Goal: Transaction & Acquisition: Purchase product/service

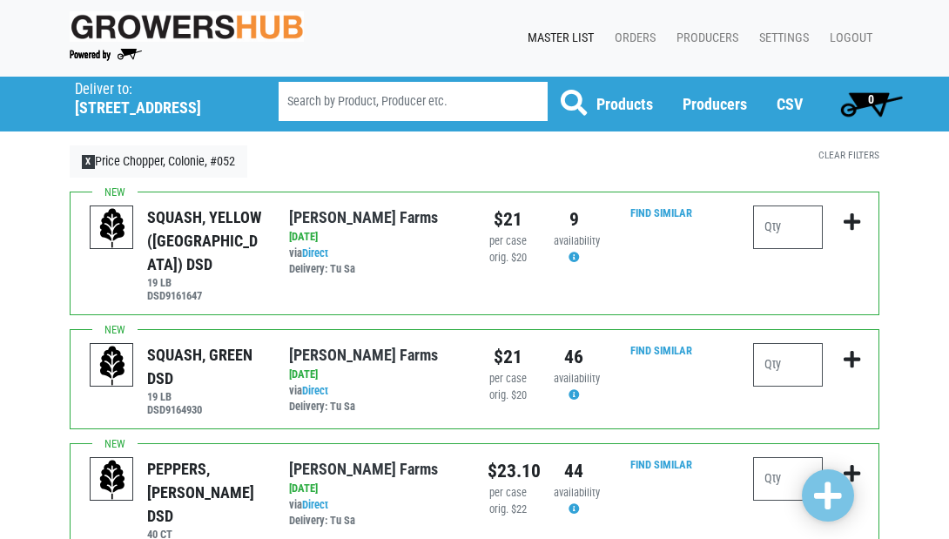
click at [93, 97] on p "Deliver to:" at bounding box center [154, 89] width 159 height 17
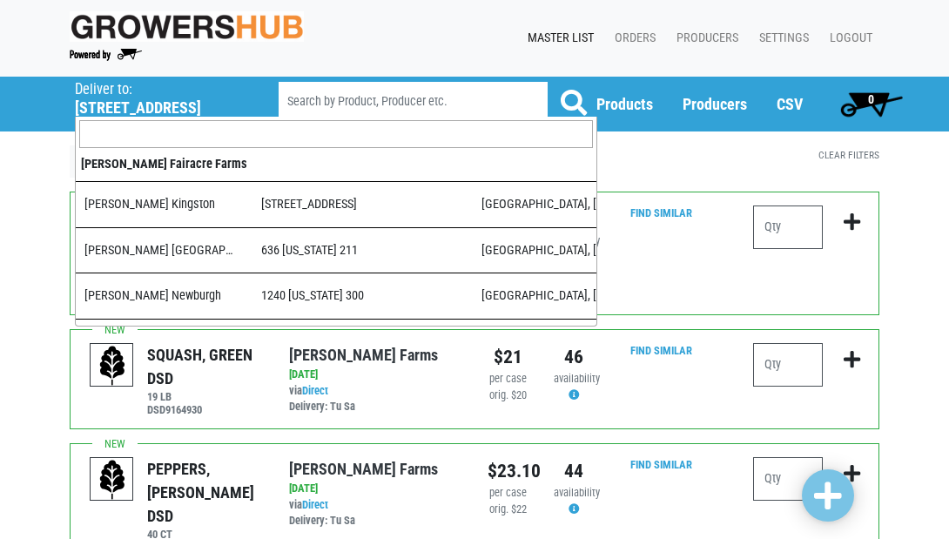
scroll to position [1703, 0]
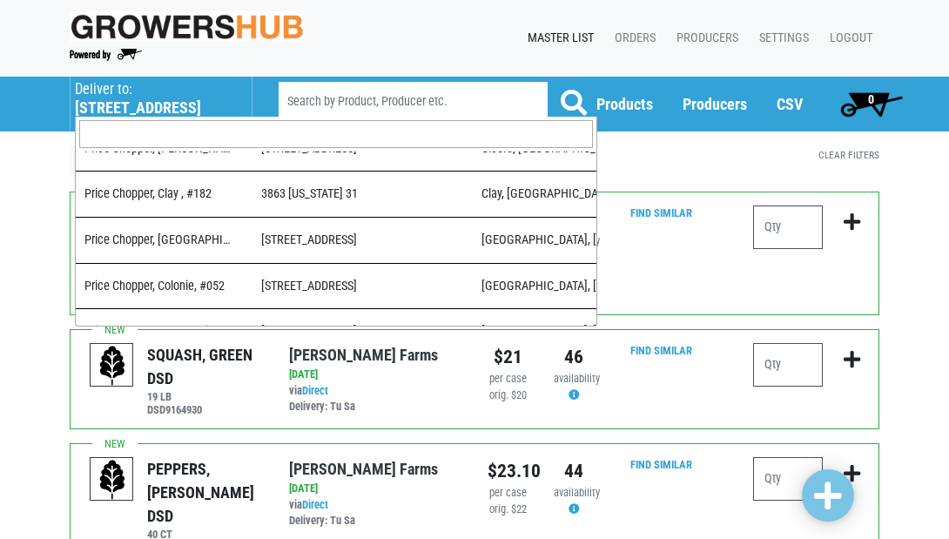
click at [158, 139] on input "search" at bounding box center [336, 134] width 514 height 28
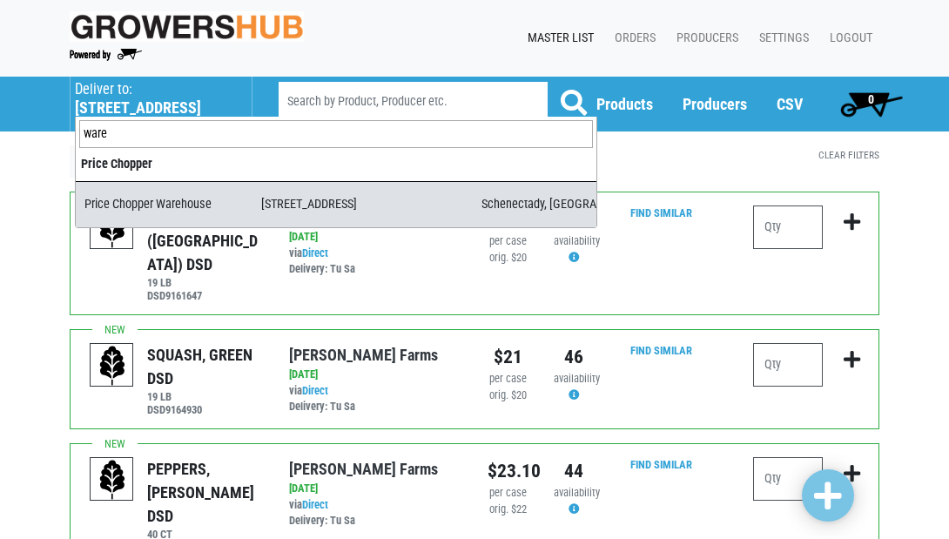
type input "ware"
select select "09c8e42b-1de4-48c1-8f2a-bab80d96e56e"
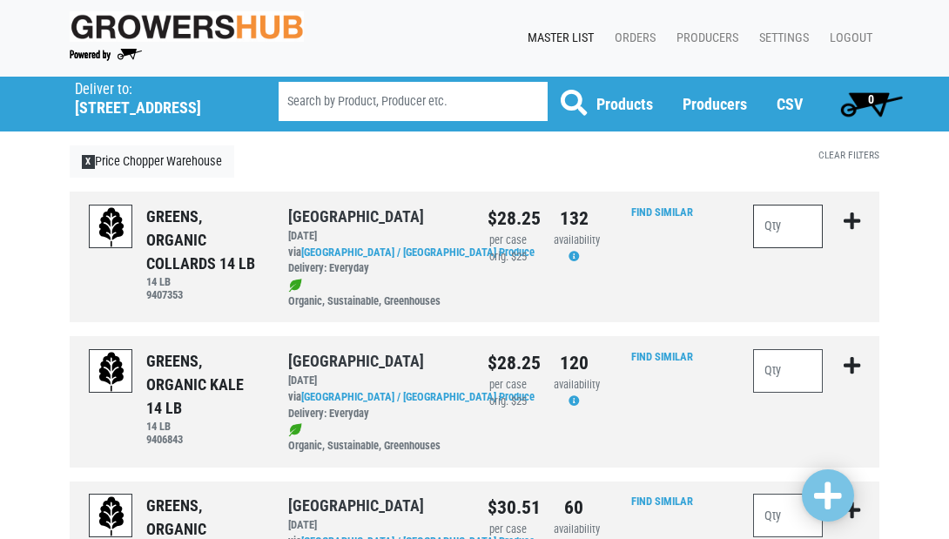
click at [772, 226] on input "number" at bounding box center [788, 227] width 70 height 44
click at [793, 364] on input "number" at bounding box center [788, 371] width 70 height 44
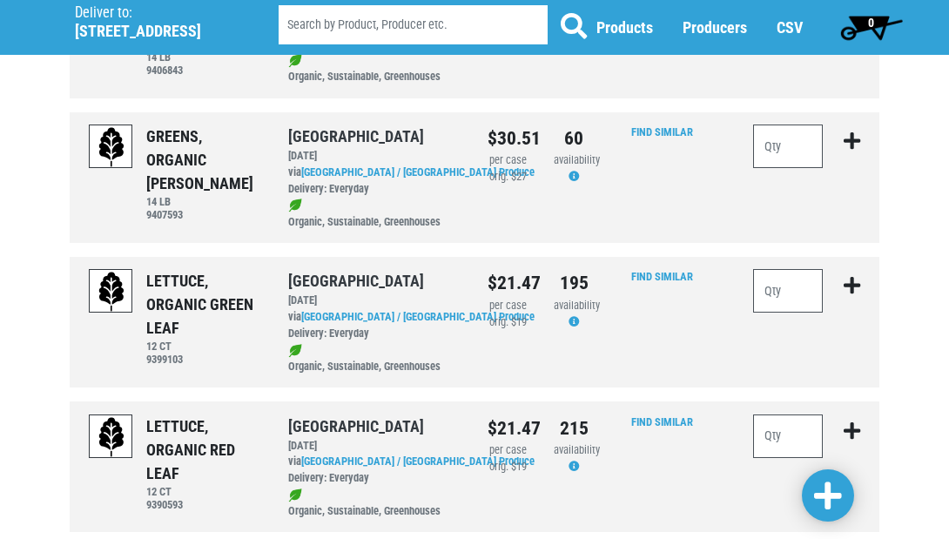
scroll to position [372, 0]
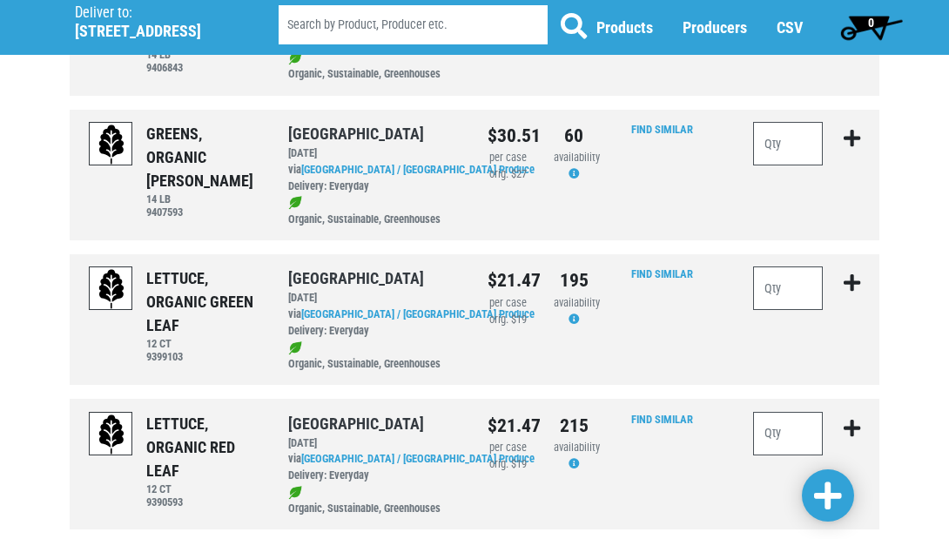
type input "5"
click at [784, 273] on input "number" at bounding box center [788, 288] width 70 height 44
type input "10"
click at [790, 418] on input "number" at bounding box center [788, 434] width 70 height 44
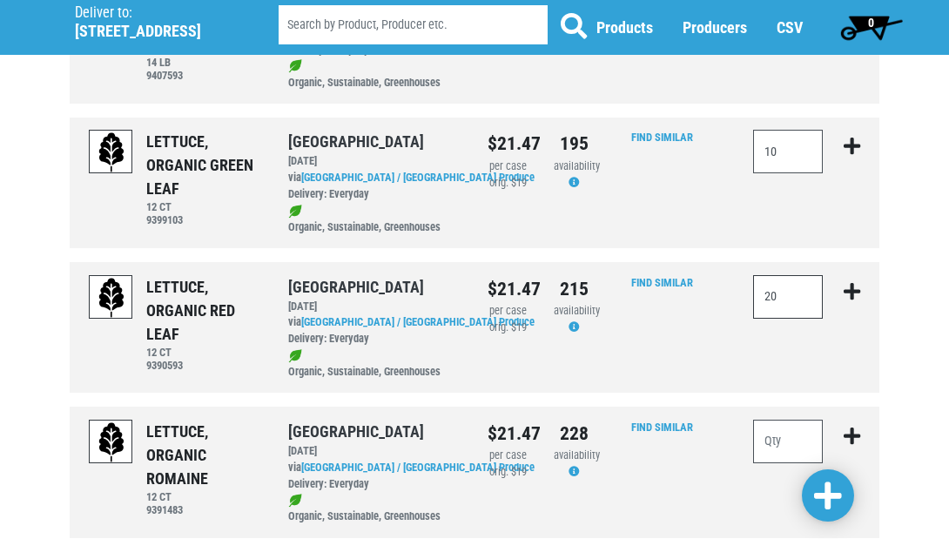
scroll to position [557, 0]
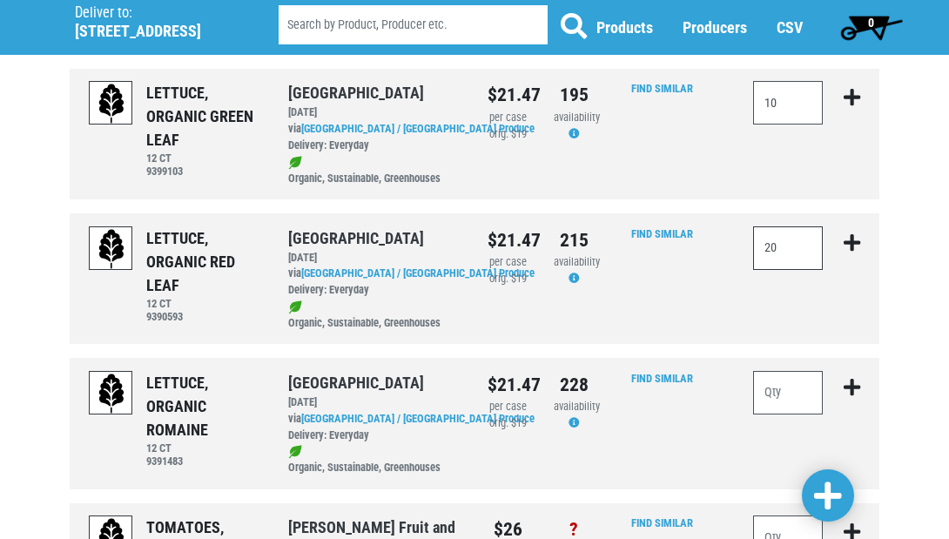
type input "20"
click at [778, 377] on input "number" at bounding box center [788, 393] width 70 height 44
type input "10"
click at [832, 505] on span at bounding box center [828, 496] width 28 height 31
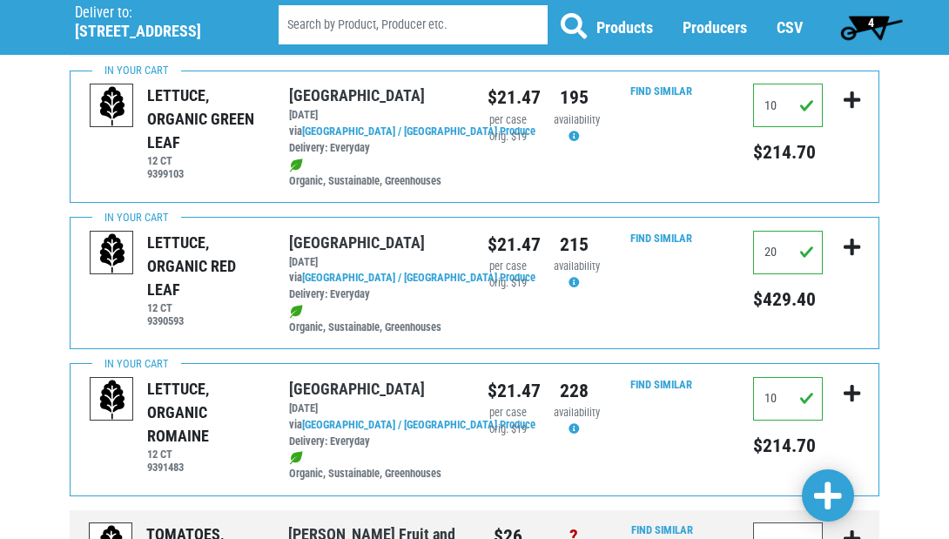
click at [820, 499] on span at bounding box center [828, 496] width 28 height 31
click at [873, 25] on span "4" at bounding box center [871, 23] width 6 height 14
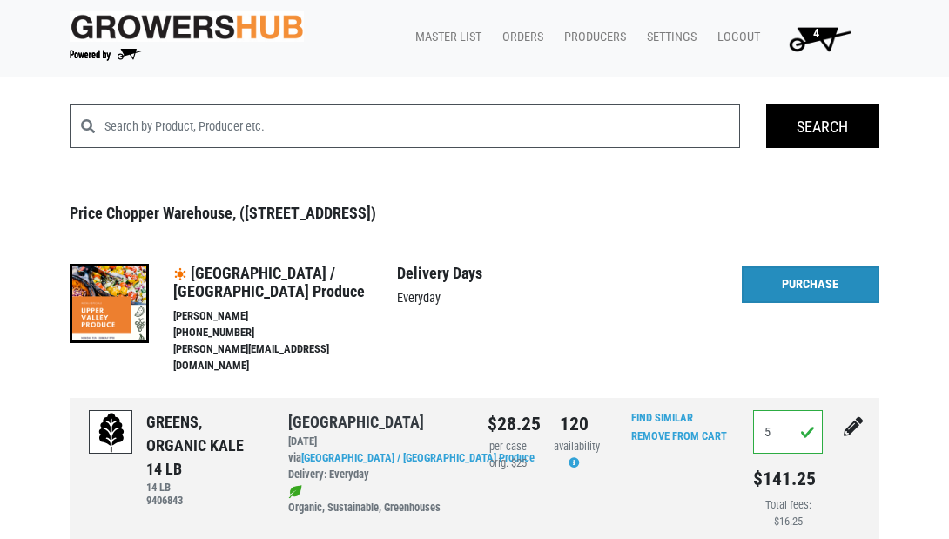
click at [812, 282] on link "Purchase" at bounding box center [811, 284] width 138 height 37
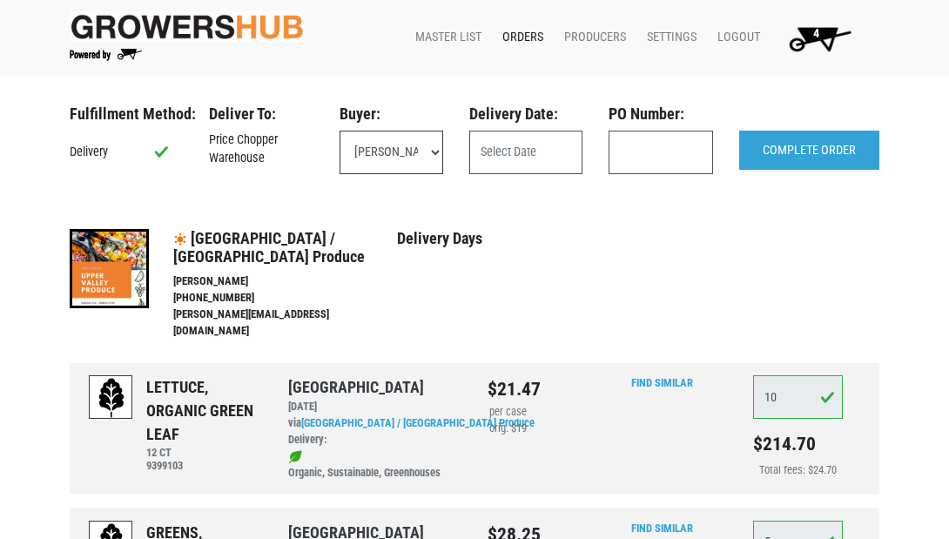
select select "eadb7b86-3440-4ccf-b1a2-9cf7cd704454"
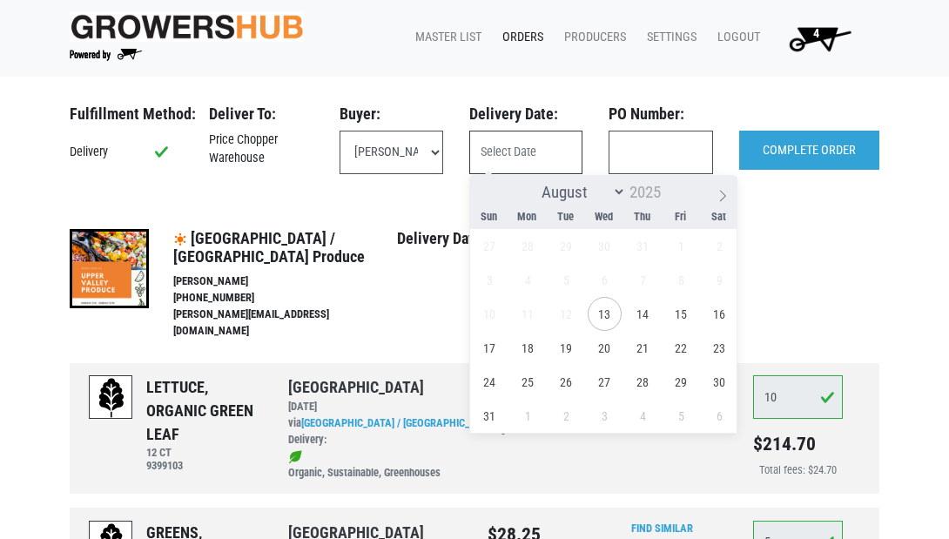
click at [509, 158] on input "text" at bounding box center [525, 153] width 113 height 44
click at [675, 310] on span "15" at bounding box center [681, 314] width 34 height 34
type input "[DATE]"
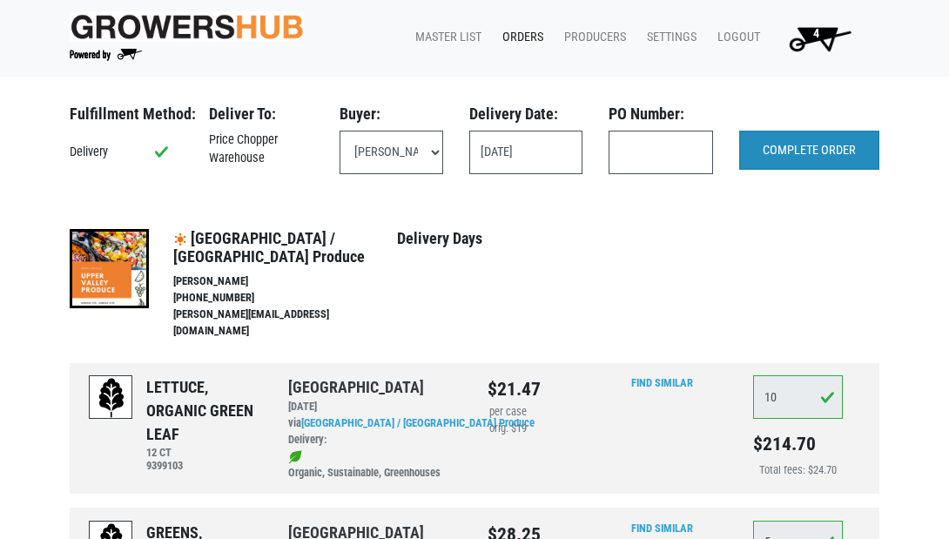
click at [825, 145] on input "COMPLETE ORDER" at bounding box center [809, 151] width 140 height 40
click at [678, 141] on input "text" at bounding box center [661, 153] width 104 height 44
click at [657, 162] on input "text" at bounding box center [661, 153] width 104 height 44
click at [688, 152] on input "text" at bounding box center [661, 153] width 104 height 44
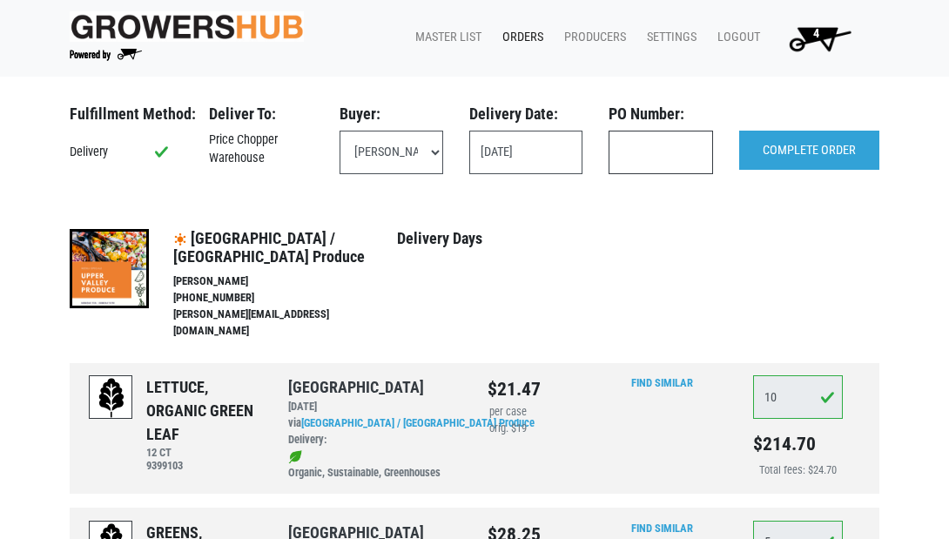
click at [639, 147] on input "text" at bounding box center [661, 153] width 104 height 44
type input "111325"
click at [775, 148] on input "COMPLETE ORDER" at bounding box center [809, 151] width 140 height 40
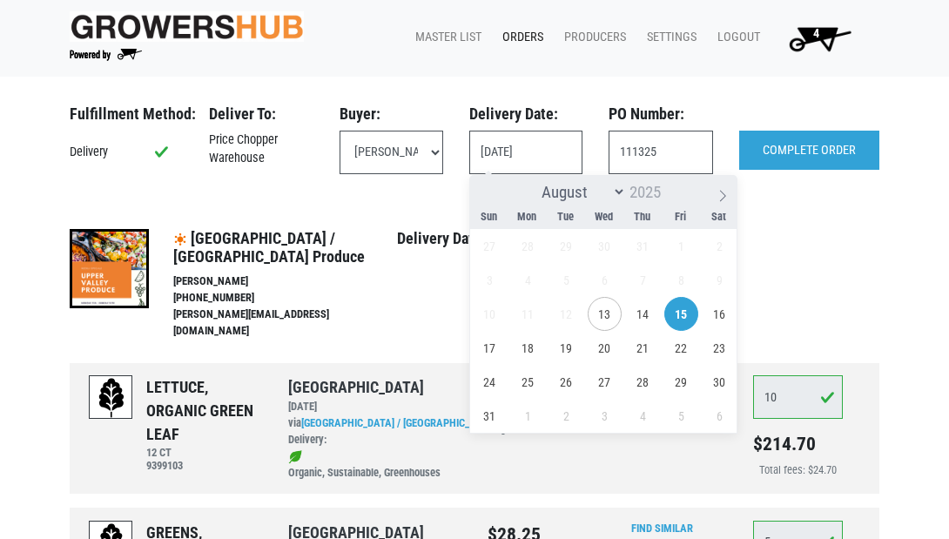
click at [676, 306] on span "15" at bounding box center [681, 314] width 34 height 34
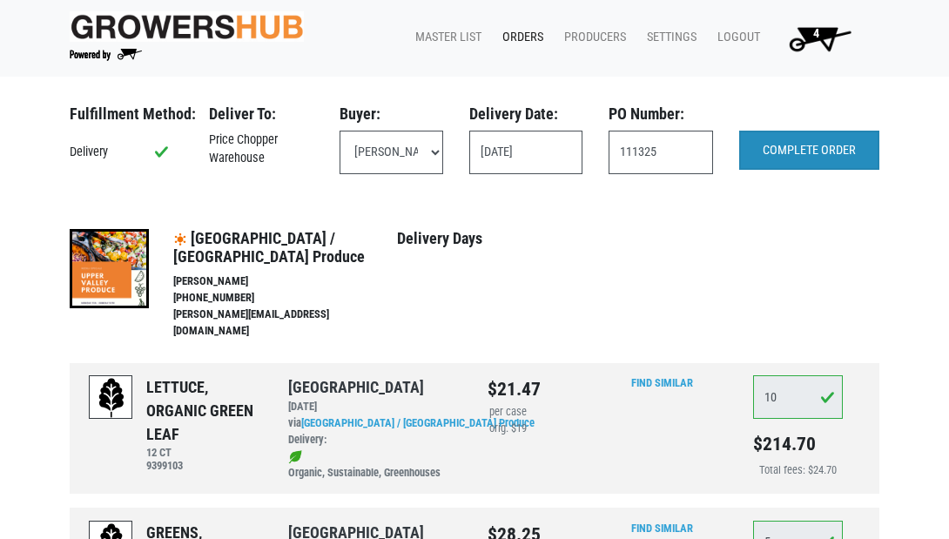
click at [804, 146] on input "COMPLETE ORDER" at bounding box center [809, 151] width 140 height 40
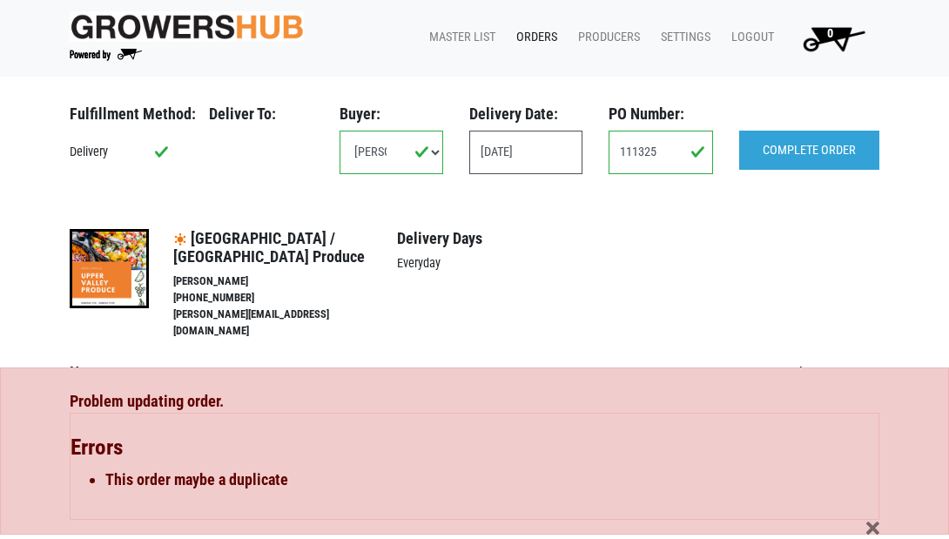
click at [543, 36] on link "Orders" at bounding box center [533, 37] width 62 height 33
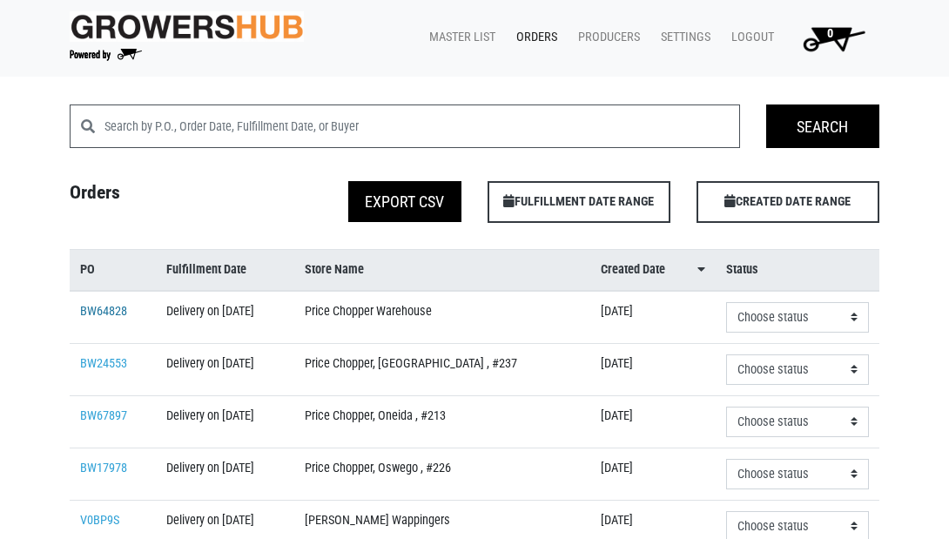
click at [94, 319] on link "BW64828" at bounding box center [103, 311] width 47 height 15
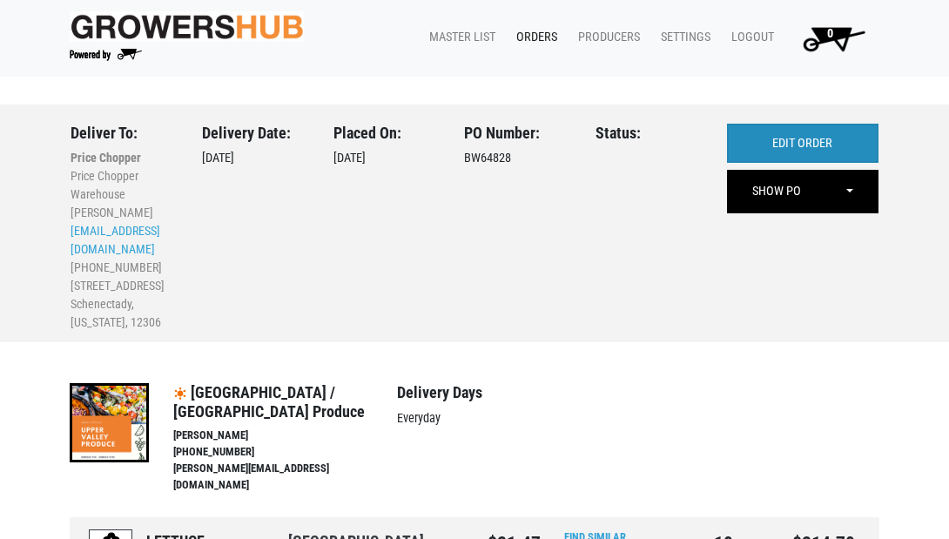
click at [799, 141] on link "EDIT ORDER" at bounding box center [803, 144] width 152 height 40
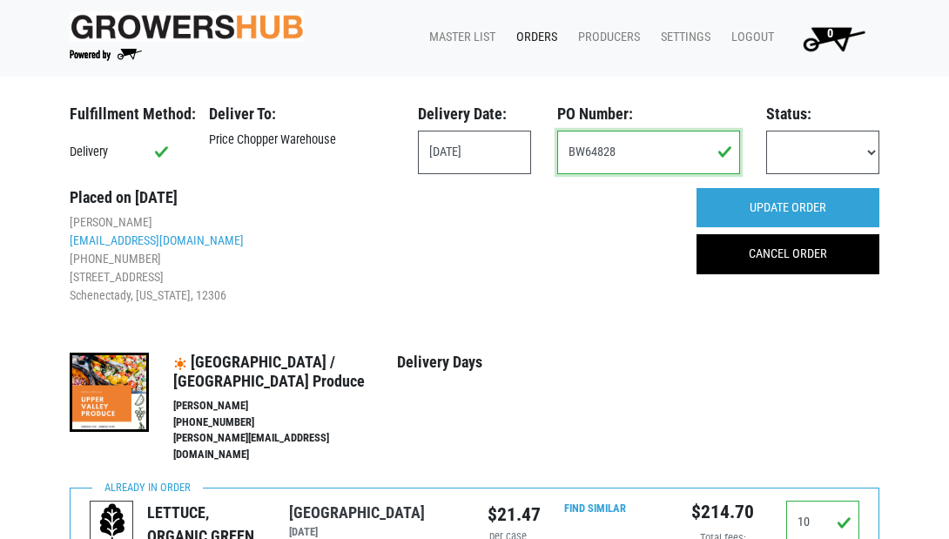
click at [644, 158] on input "BW64828" at bounding box center [648, 153] width 183 height 44
type input "B"
type input "111325"
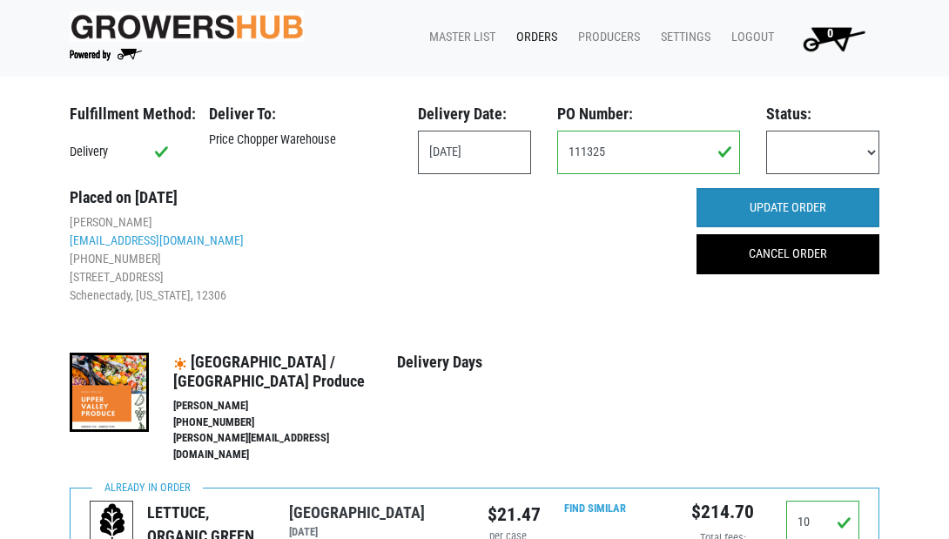
click at [772, 206] on input "UPDATE ORDER" at bounding box center [788, 208] width 183 height 40
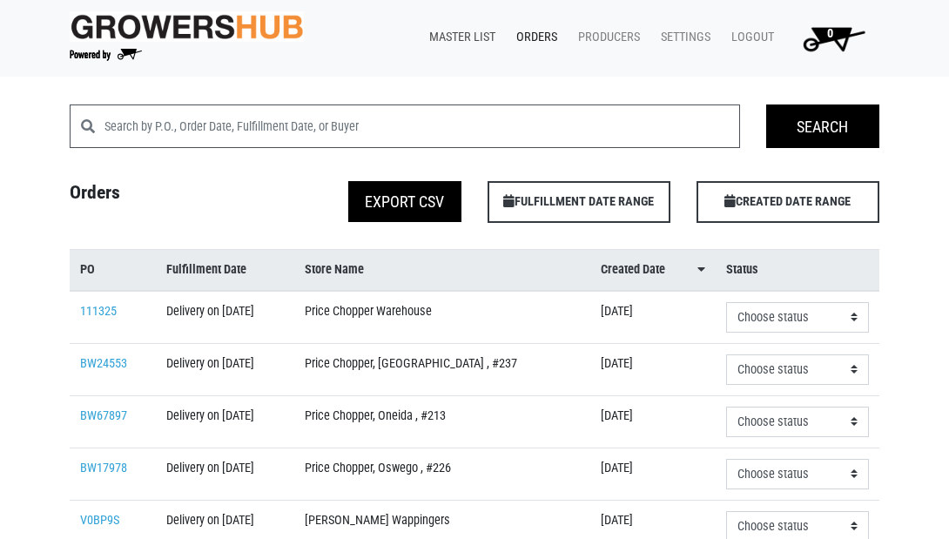
click at [451, 33] on link "Master List" at bounding box center [458, 37] width 87 height 33
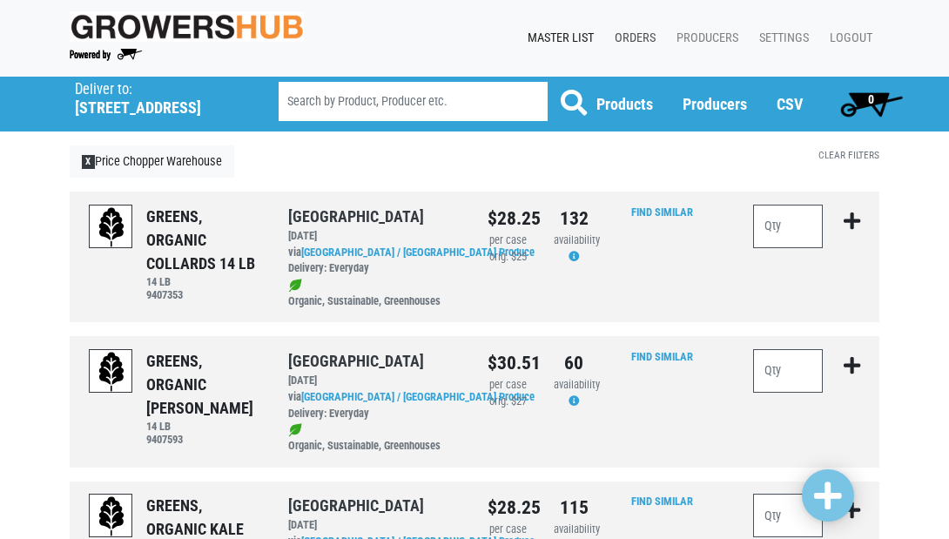
click at [633, 38] on link "Orders" at bounding box center [632, 38] width 62 height 33
